Goal: Transaction & Acquisition: Purchase product/service

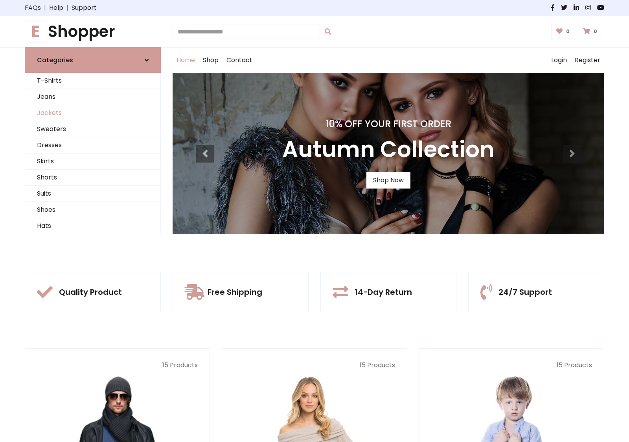
click at [93, 113] on link "Jackets" at bounding box center [92, 113] width 135 height 16
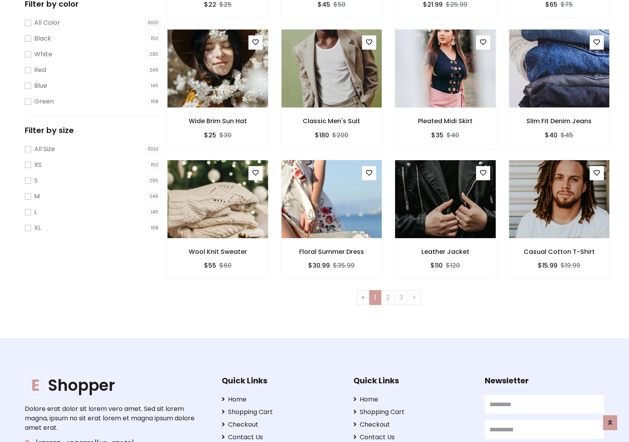
scroll to position [356, 0]
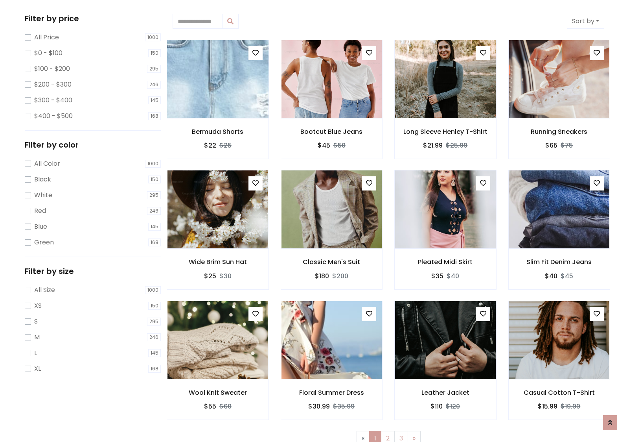
scroll to position [0, 0]
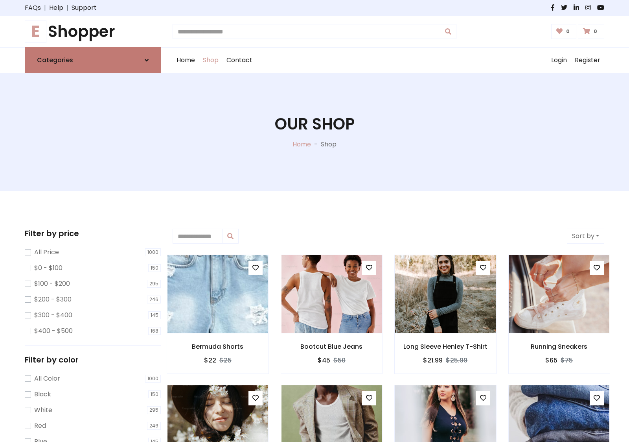
click at [93, 60] on link "Categories" at bounding box center [93, 60] width 136 height 26
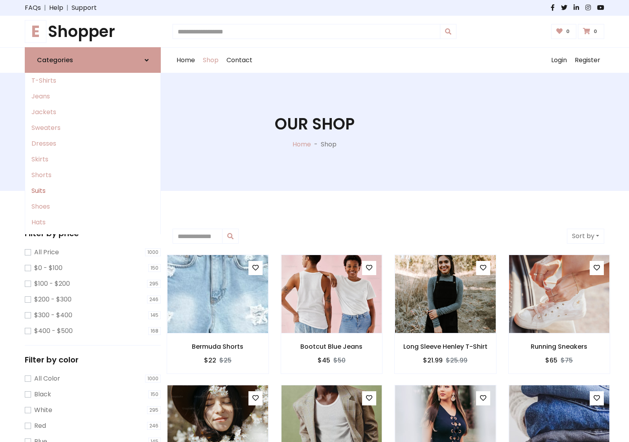
click at [93, 191] on link "Suits" at bounding box center [92, 191] width 135 height 16
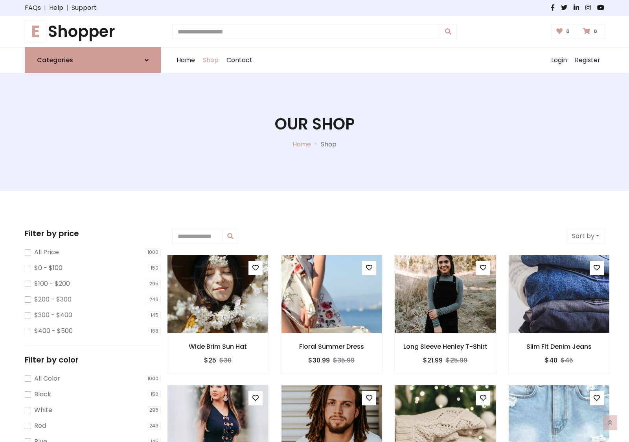
scroll to position [434, 0]
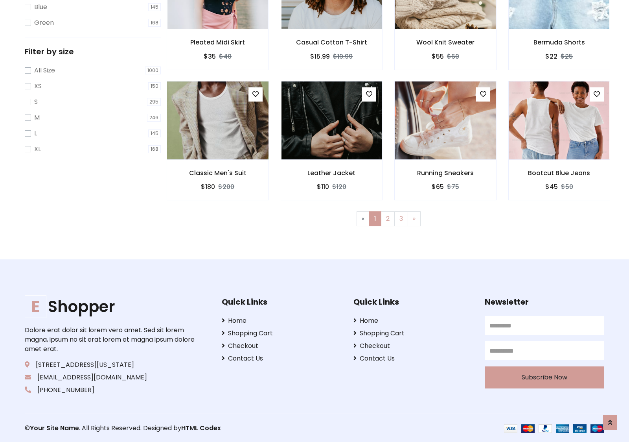
click at [218, 120] on img at bounding box center [217, 120] width 121 height 189
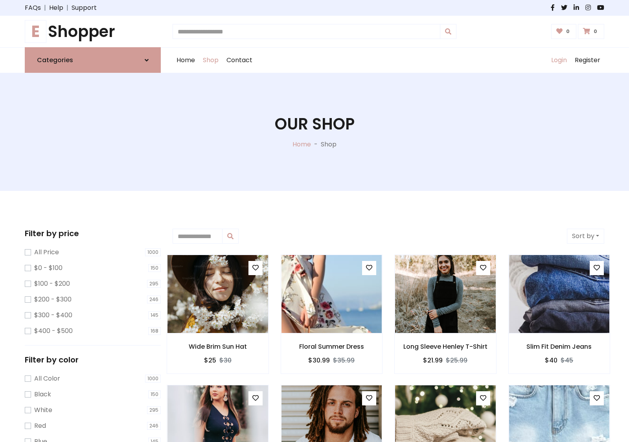
click at [559, 60] on link "Login" at bounding box center [559, 60] width 24 height 25
click at [147, 60] on icon at bounding box center [147, 60] width 4 height 6
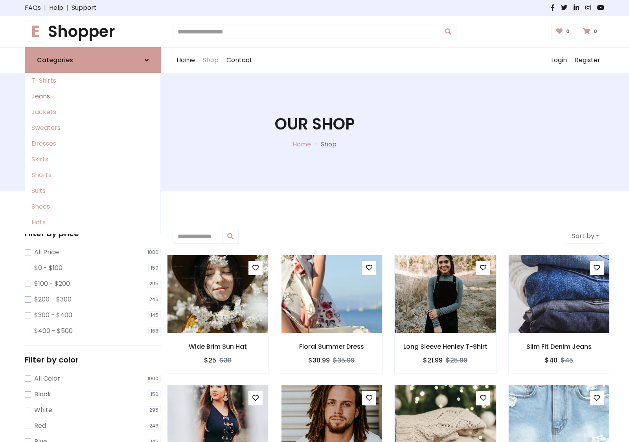
click at [93, 96] on link "Jeans" at bounding box center [92, 96] width 135 height 16
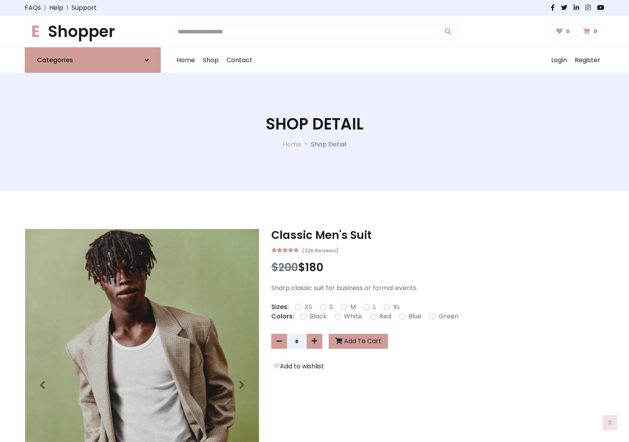
scroll to position [636, 0]
